Goal: Information Seeking & Learning: Learn about a topic

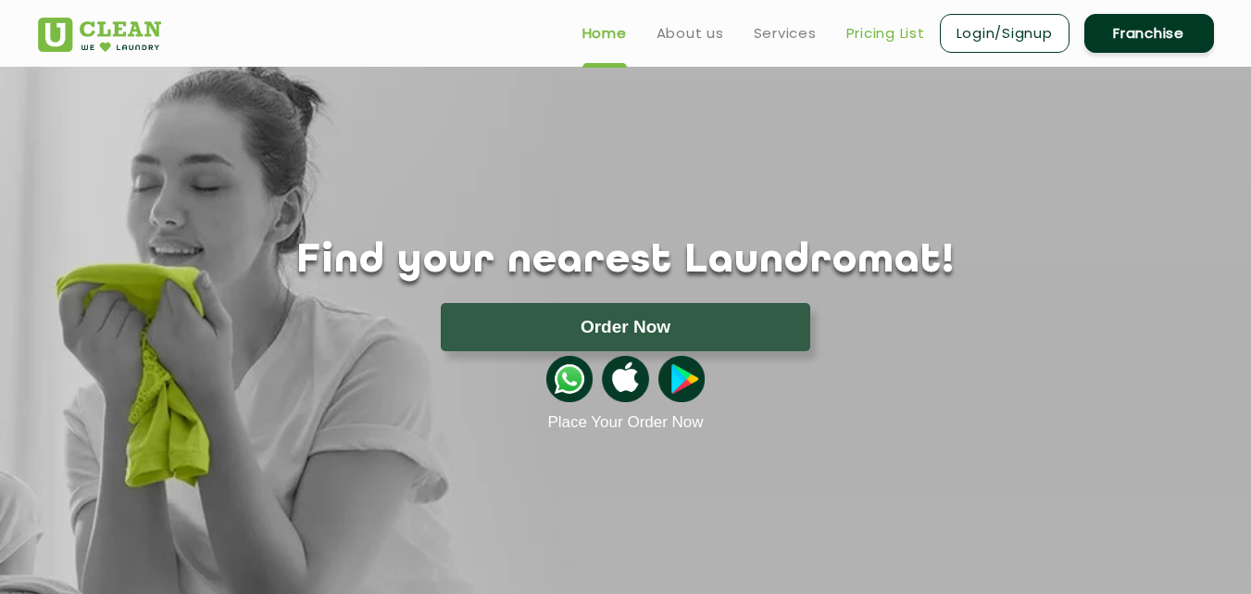
click at [877, 27] on link "Pricing List" at bounding box center [885, 33] width 79 height 22
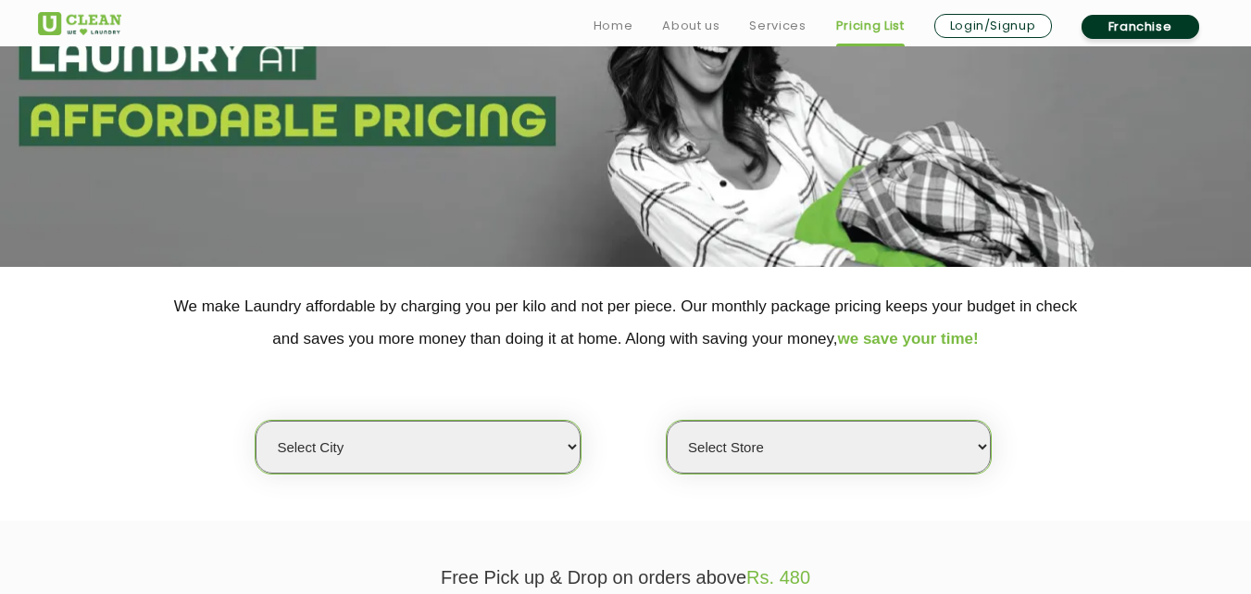
scroll to position [278, 0]
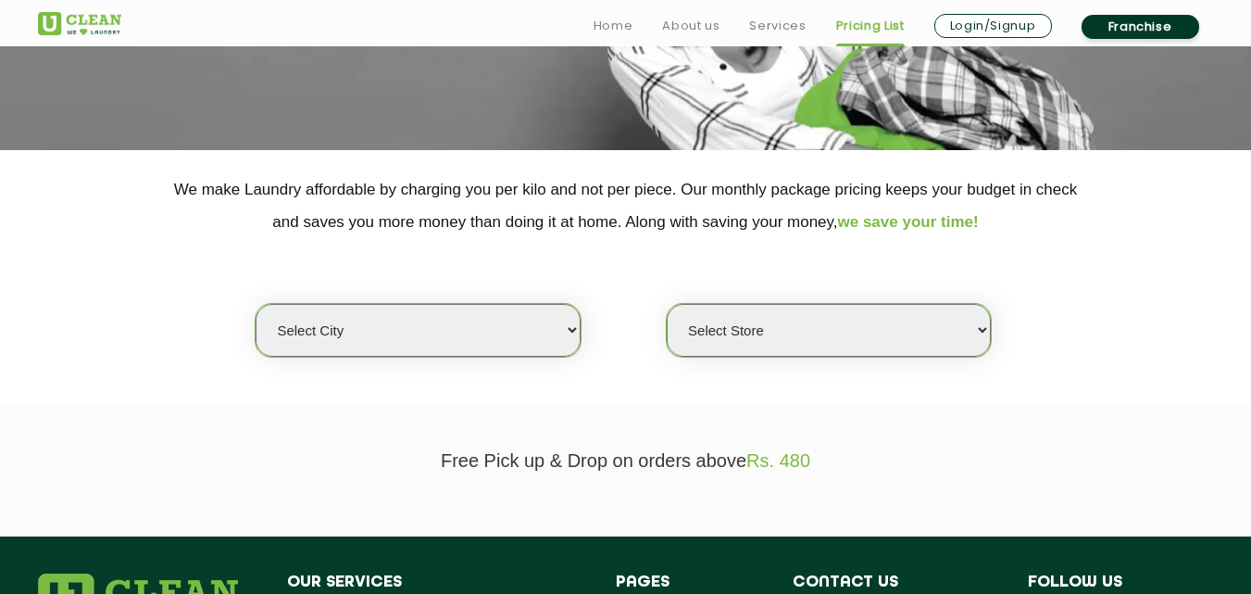
click at [555, 304] on select "Select city [GEOGRAPHIC_DATA] [GEOGRAPHIC_DATA] [GEOGRAPHIC_DATA] [GEOGRAPHIC_D…" at bounding box center [418, 330] width 324 height 53
select select "8"
click at [256, 304] on select "Select city [GEOGRAPHIC_DATA] [GEOGRAPHIC_DATA] [GEOGRAPHIC_DATA] [GEOGRAPHIC_D…" at bounding box center [418, 330] width 324 height 53
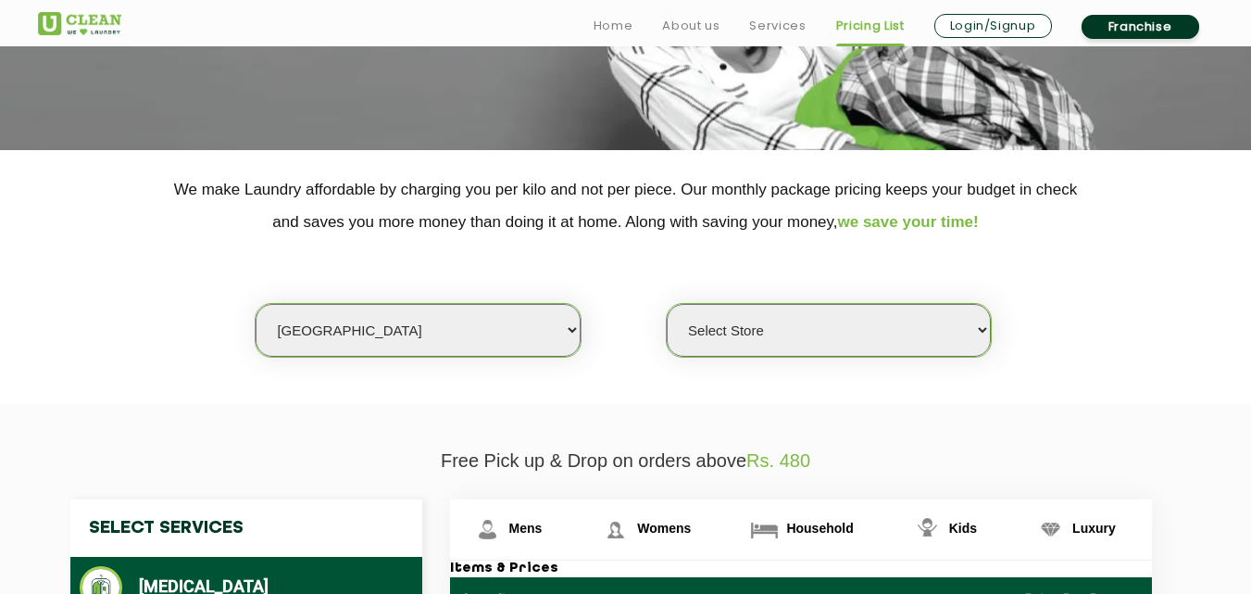
click at [846, 337] on select "Select Store [GEOGRAPHIC_DATA] [GEOGRAPHIC_DATA] [GEOGRAPHIC_DATA] [GEOGRAPHIC_…" at bounding box center [829, 330] width 324 height 53
select select "605"
click at [667, 304] on select "Select Store [GEOGRAPHIC_DATA] [GEOGRAPHIC_DATA] [GEOGRAPHIC_DATA] [GEOGRAPHIC_…" at bounding box center [829, 330] width 324 height 53
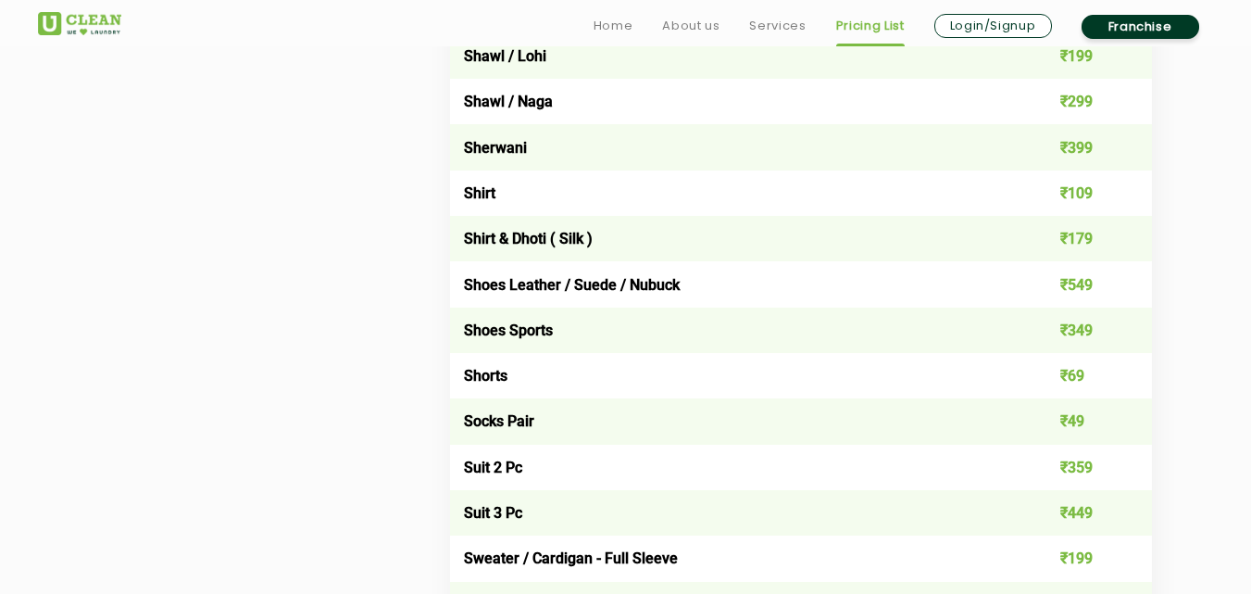
scroll to position [2685, 0]
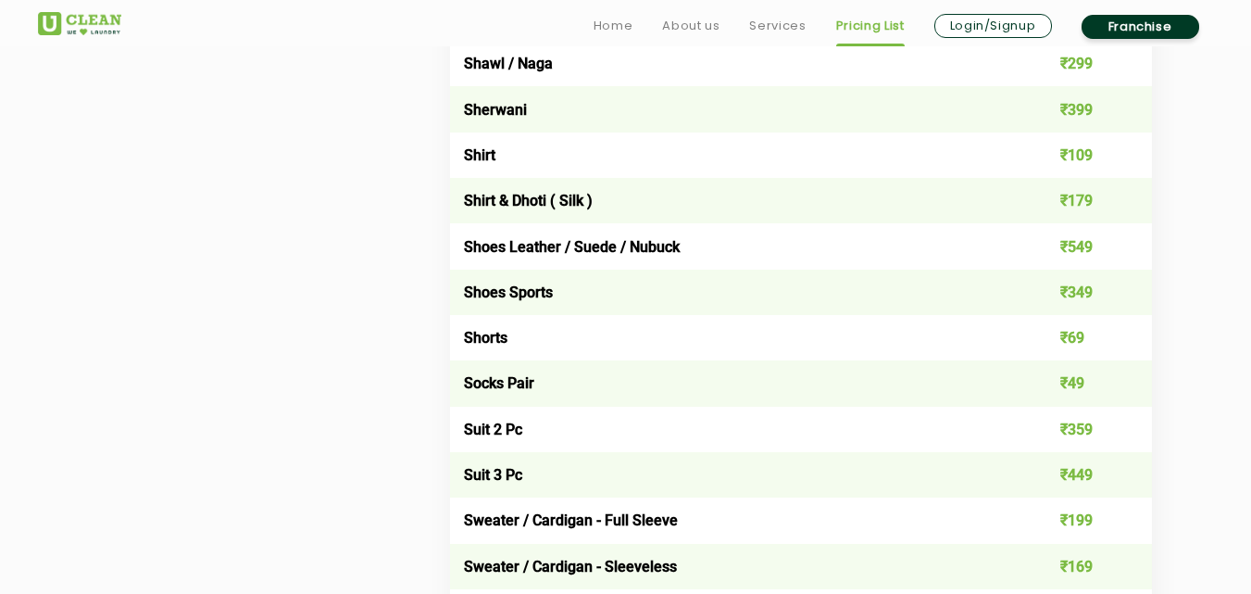
click at [639, 257] on td "Shoes Leather / Suede / Nubuck" at bounding box center [731, 245] width 562 height 45
click at [580, 283] on td "Shoes Sports" at bounding box center [731, 291] width 562 height 45
